Goal: Transaction & Acquisition: Purchase product/service

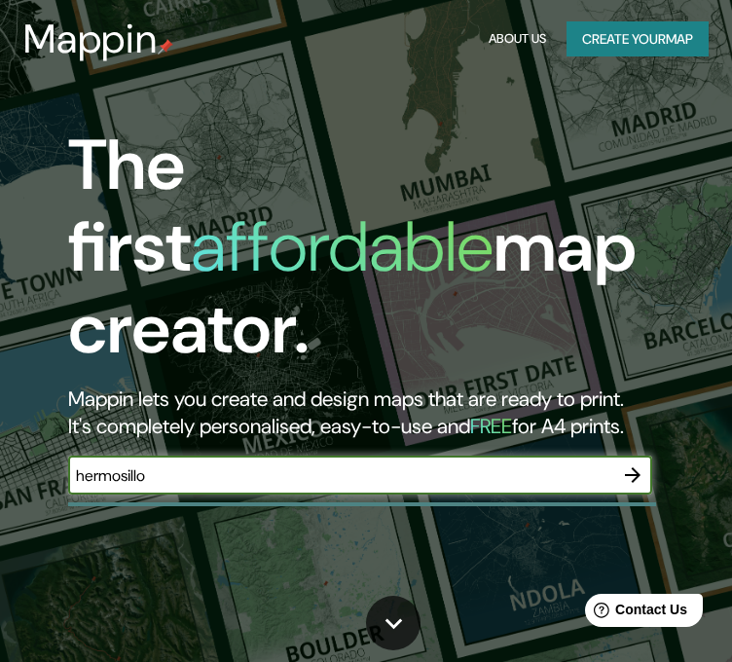
type input "hermosillo"
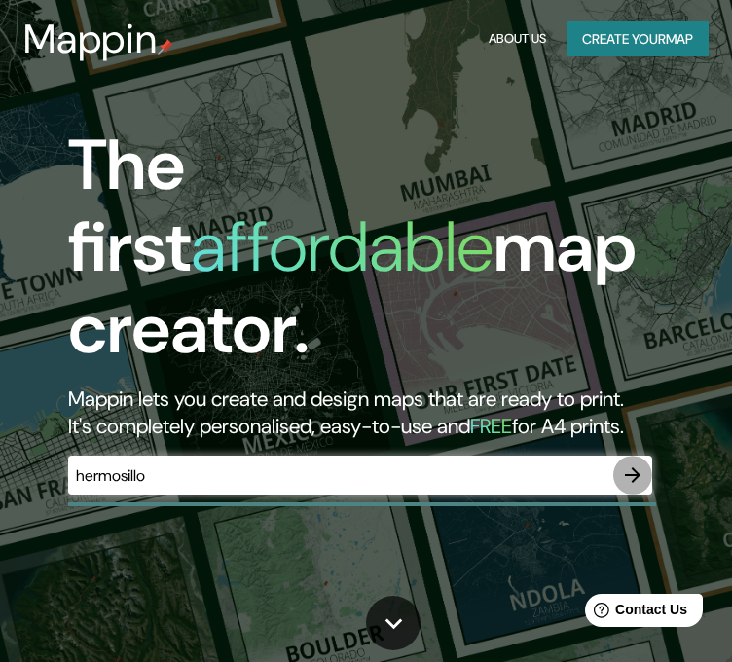
click at [632, 463] on icon "button" at bounding box center [632, 474] width 23 height 23
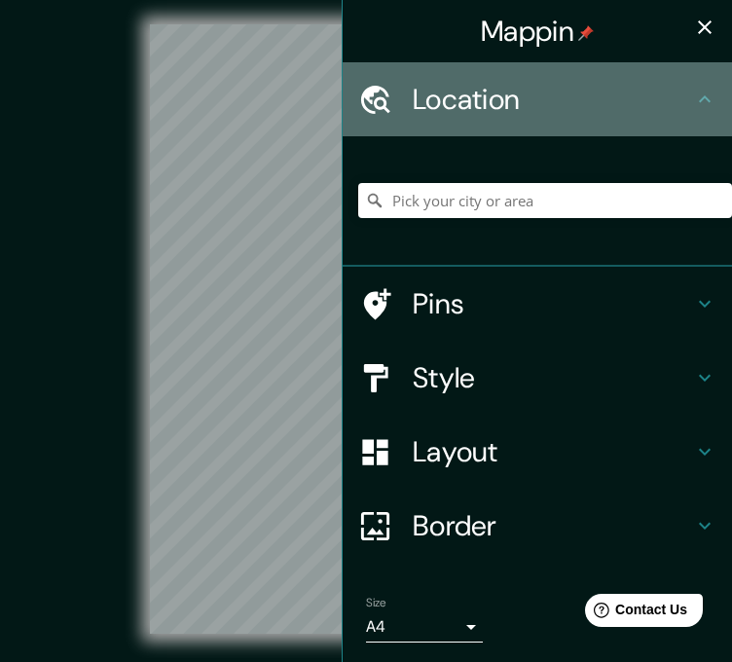
click at [539, 110] on h4 "Location" at bounding box center [553, 99] width 280 height 35
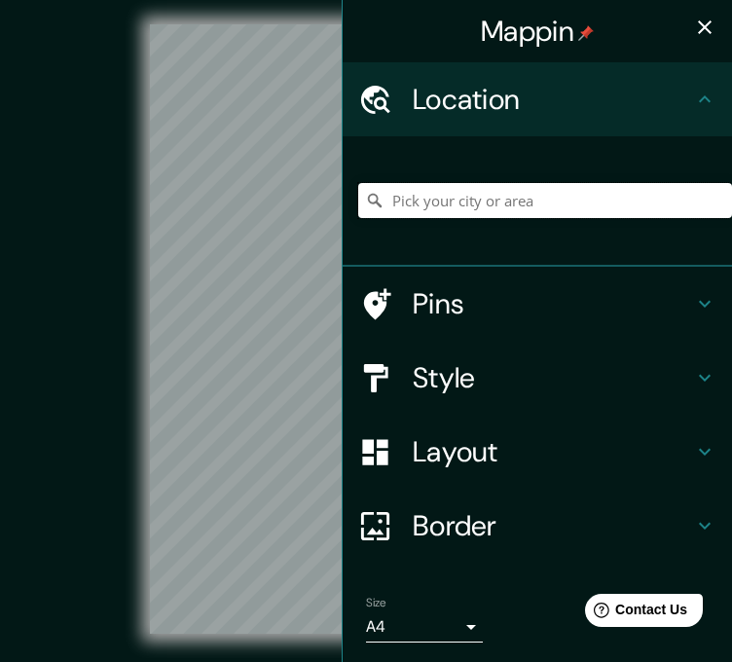
click at [544, 196] on input "Pick your city or area" at bounding box center [545, 200] width 374 height 35
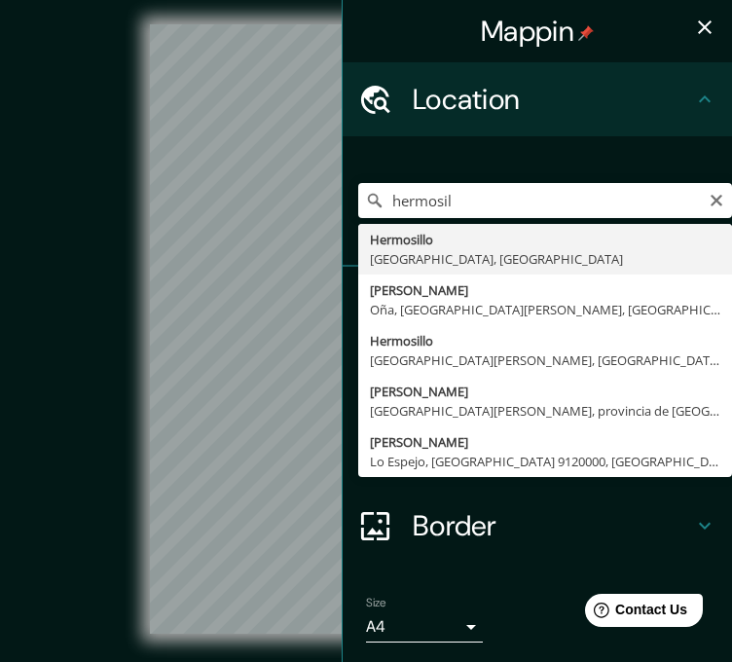
type input "Hermosillo, [GEOGRAPHIC_DATA], [GEOGRAPHIC_DATA]"
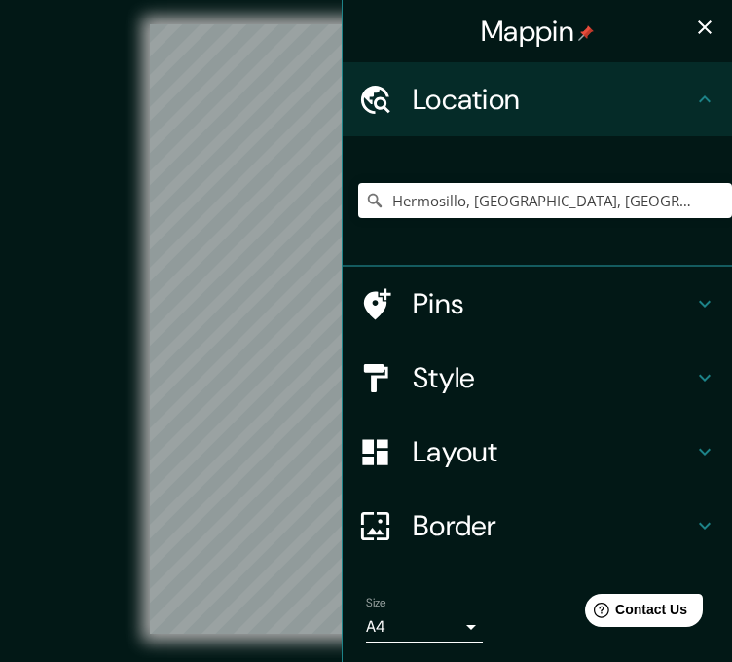
click at [514, 308] on h4 "Pins" at bounding box center [553, 303] width 280 height 35
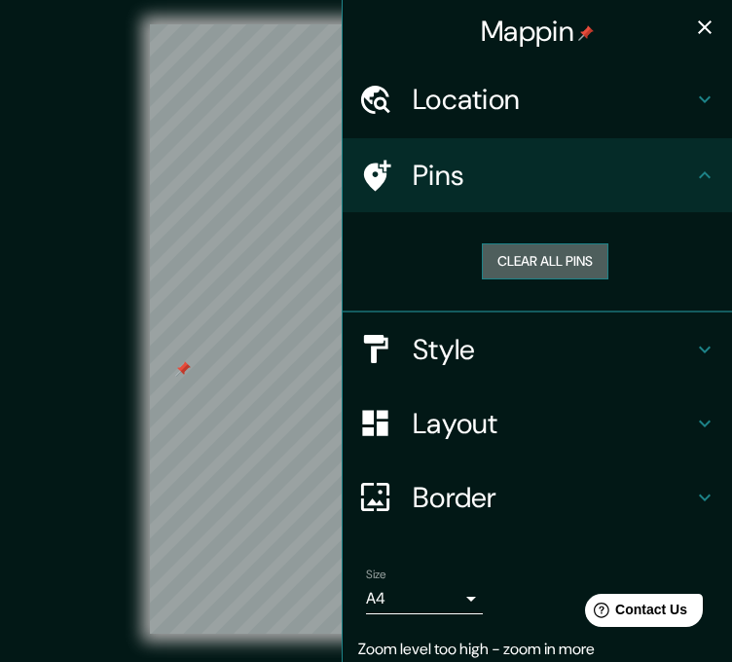
click at [560, 272] on button "Clear all pins" at bounding box center [545, 261] width 127 height 36
click at [698, 18] on icon "button" at bounding box center [704, 27] width 23 height 23
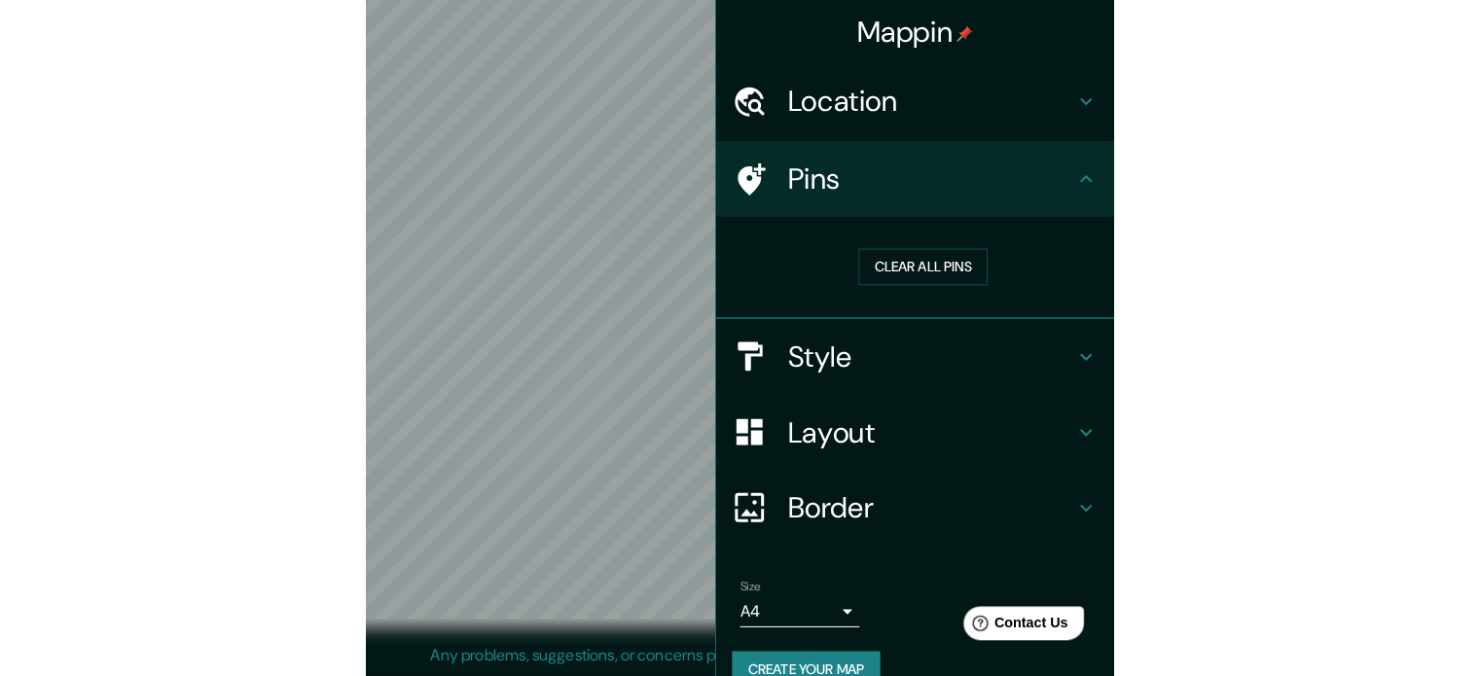
scroll to position [25, 0]
